Goal: Information Seeking & Learning: Learn about a topic

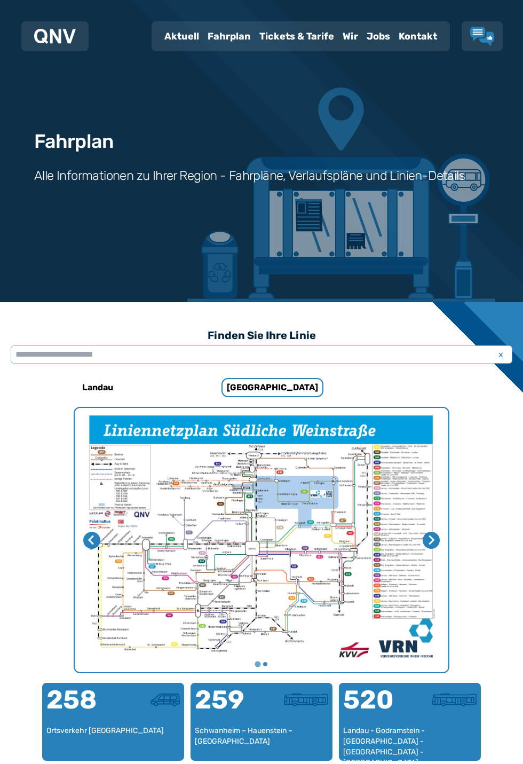
scroll to position [2, 0]
click at [203, 48] on div "Fahrplan" at bounding box center [229, 36] width 52 height 28
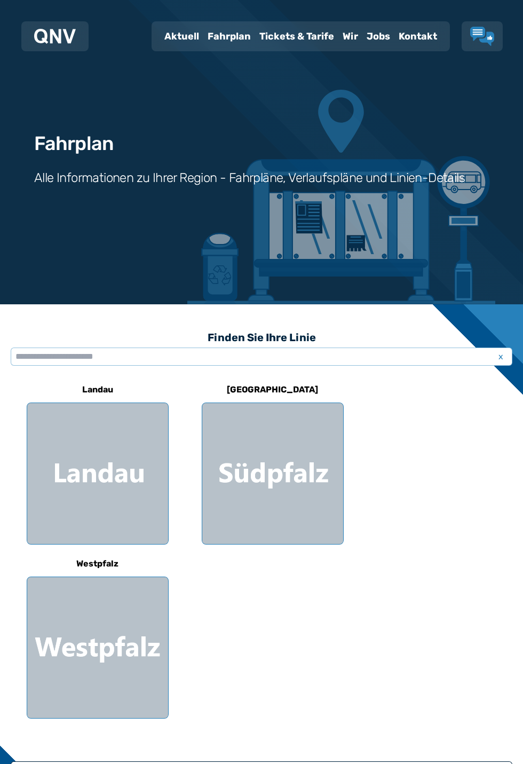
click at [294, 489] on div at bounding box center [272, 473] width 141 height 141
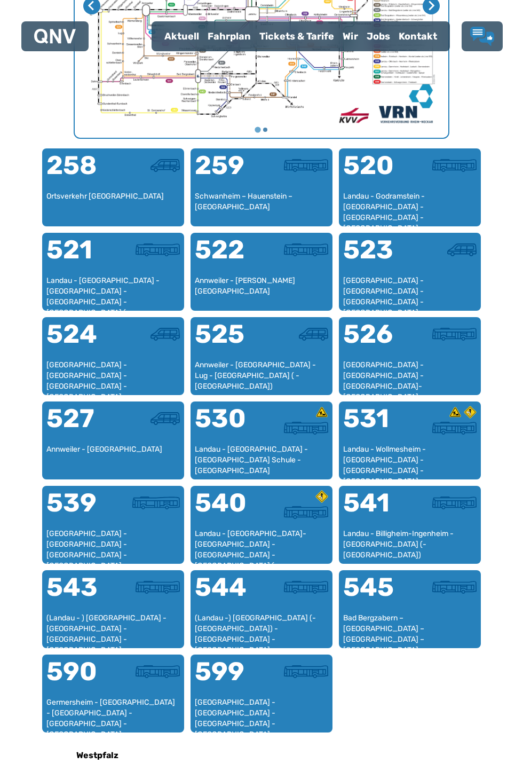
scroll to position [537, 0]
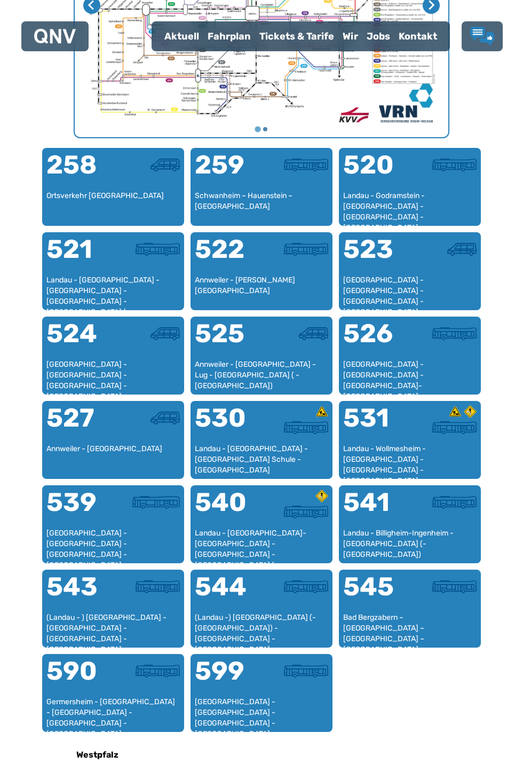
click at [278, 634] on div "(Landau -) [GEOGRAPHIC_DATA] (- [GEOGRAPHIC_DATA]) - [GEOGRAPHIC_DATA] - [GEOGR…" at bounding box center [261, 628] width 133 height 32
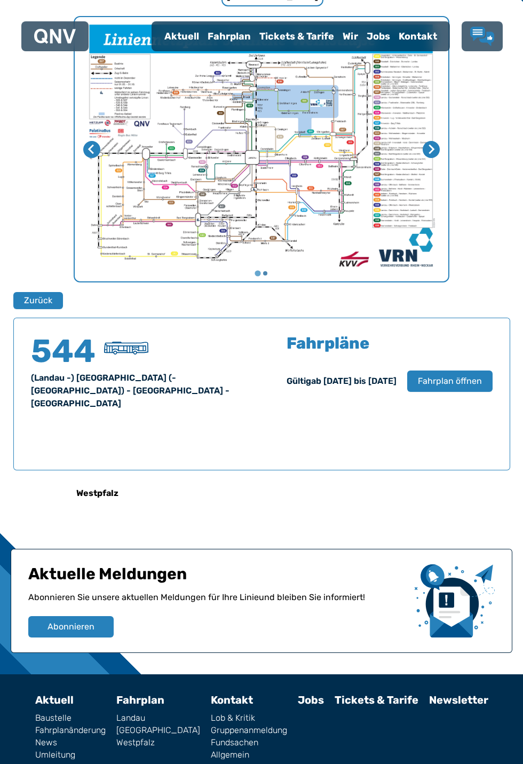
scroll to position [425, 0]
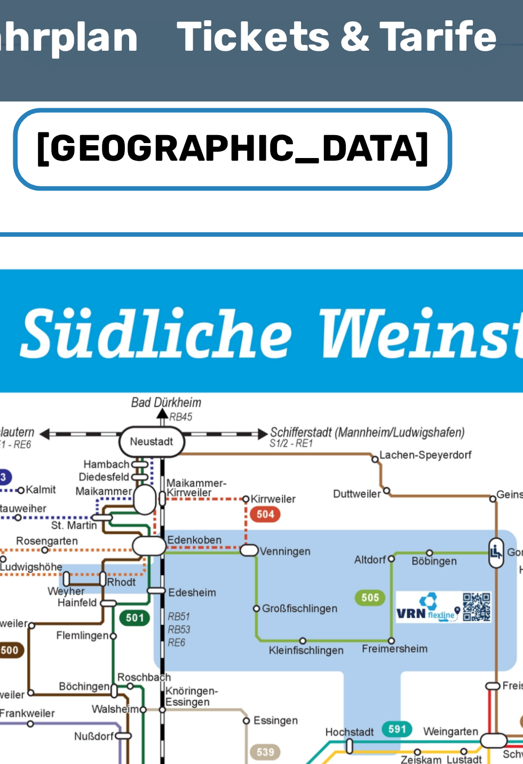
scroll to position [327, 0]
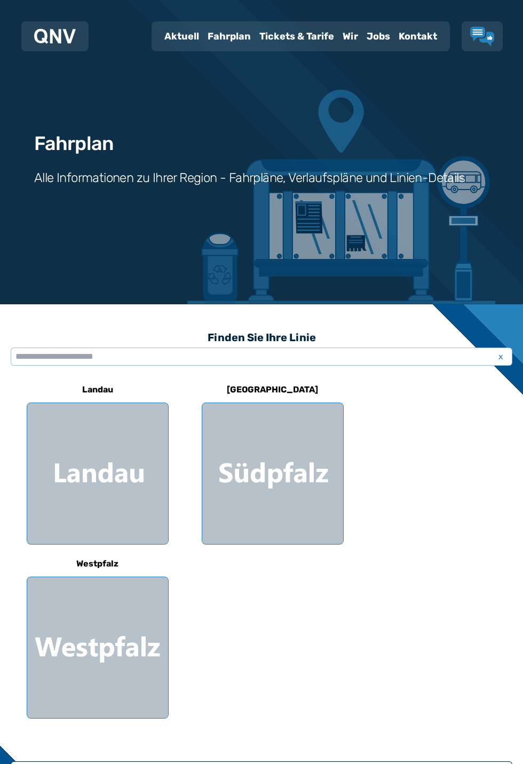
click at [136, 496] on div at bounding box center [97, 473] width 141 height 141
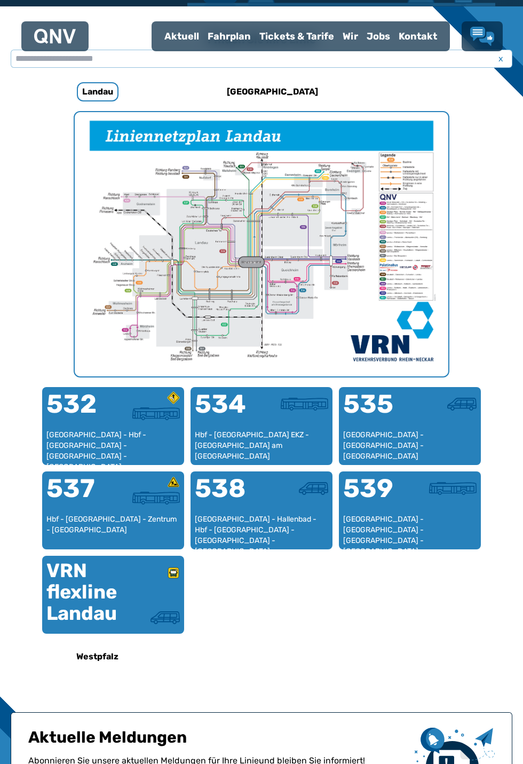
scroll to position [295, 0]
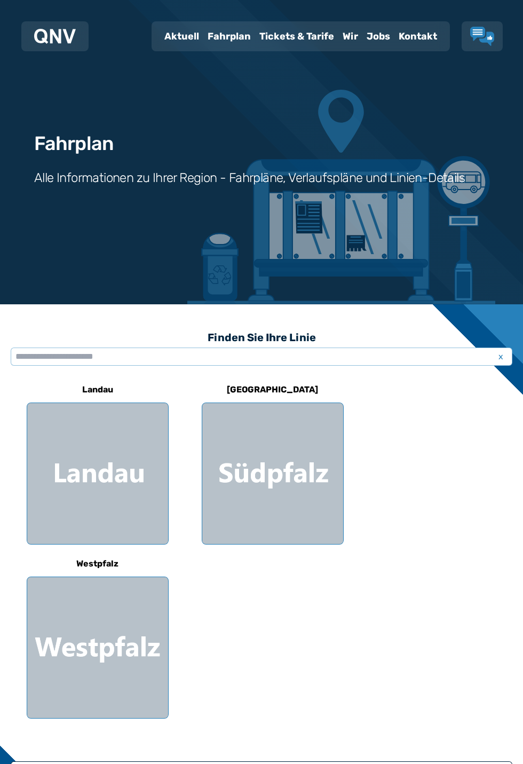
click at [156, 657] on div at bounding box center [97, 647] width 141 height 141
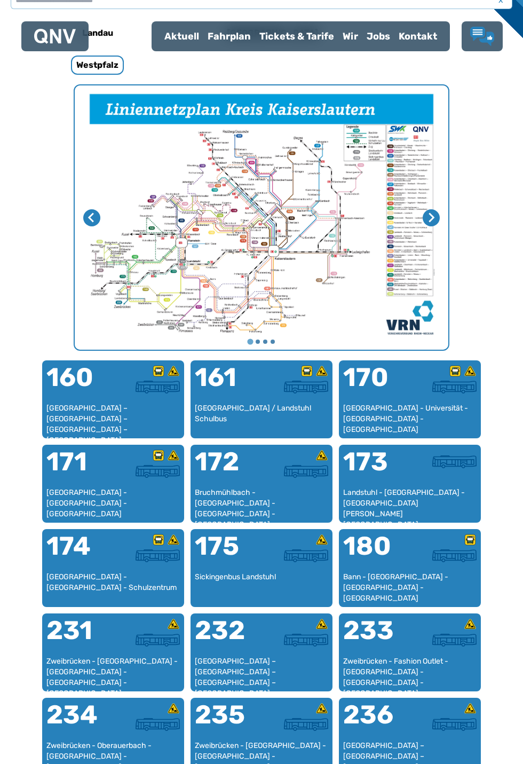
scroll to position [349, 0]
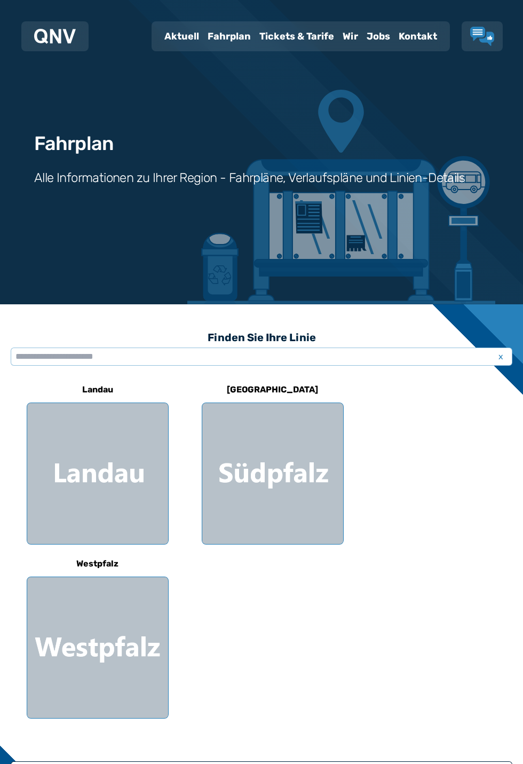
click at [209, 50] on div "Fahrplan" at bounding box center [229, 36] width 52 height 28
click at [281, 478] on div at bounding box center [272, 473] width 141 height 141
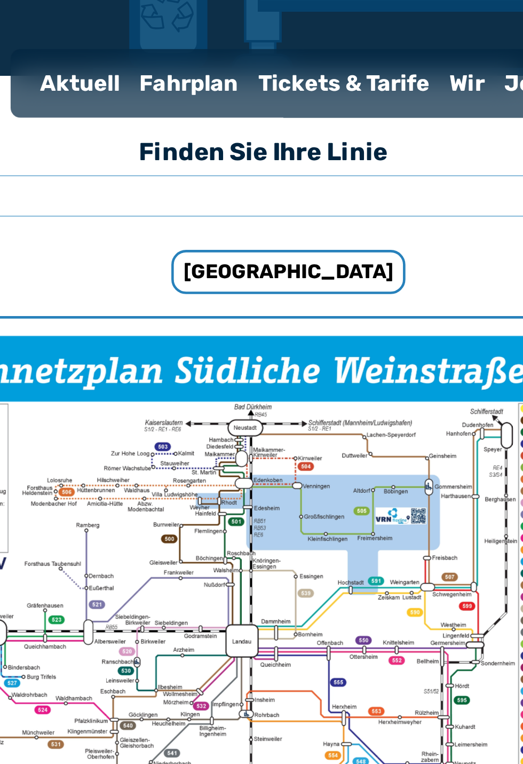
scroll to position [258, 0]
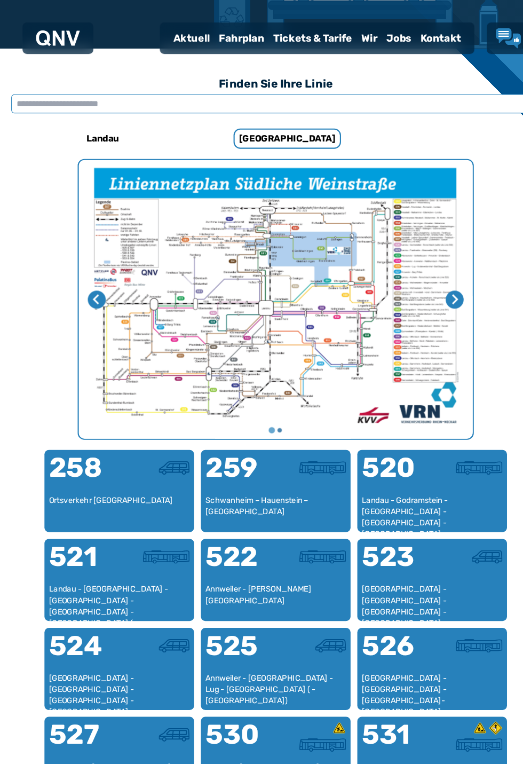
click at [113, 107] on input "text" at bounding box center [262, 98] width 502 height 18
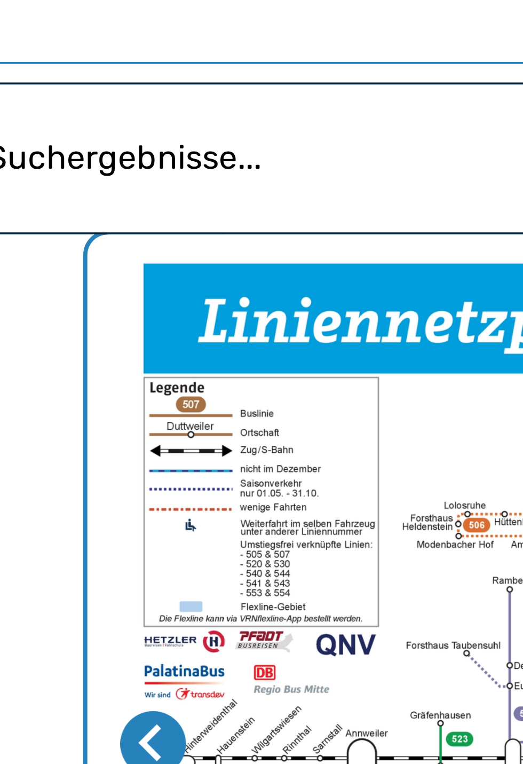
type input "*****"
